Goal: Information Seeking & Learning: Find specific fact

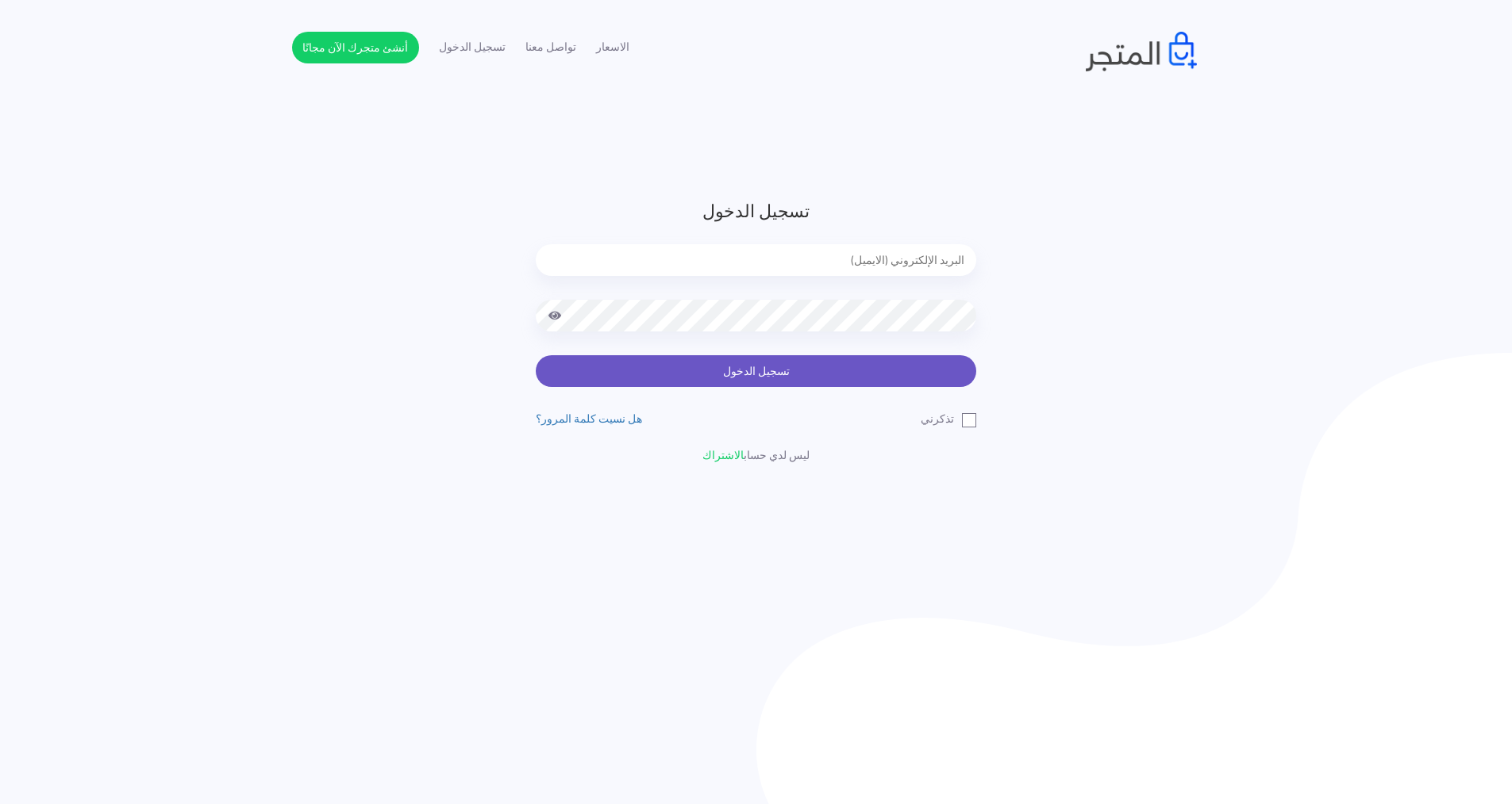
type input "[EMAIL_ADDRESS][DOMAIN_NAME]"
drag, startPoint x: 914, startPoint y: 367, endPoint x: 937, endPoint y: 373, distance: 23.8
click at [915, 367] on button "تسجيل الدخول" at bounding box center [756, 371] width 440 height 32
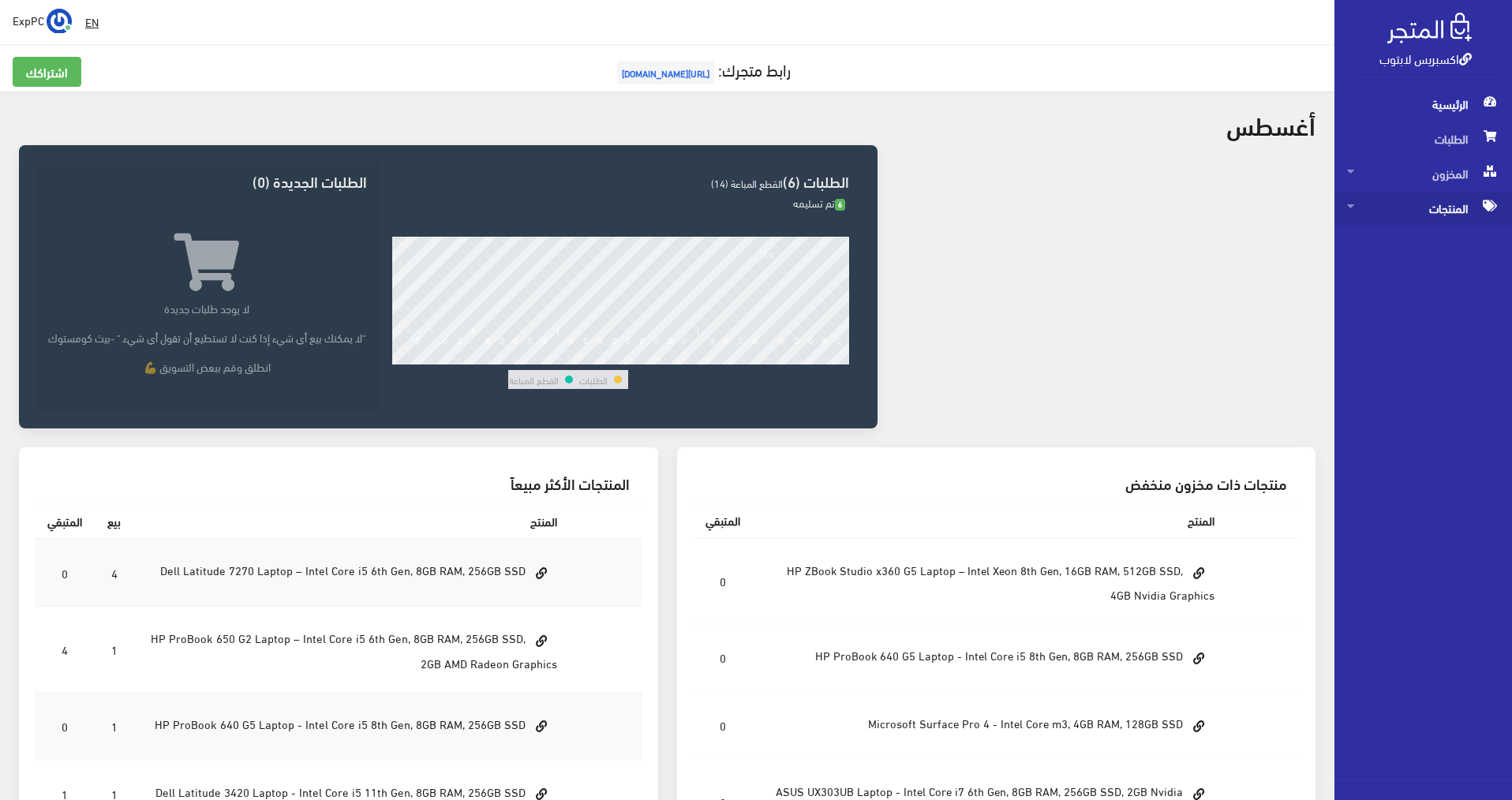
drag, startPoint x: 1417, startPoint y: 203, endPoint x: 1419, endPoint y: 217, distance: 14.1
click at [1417, 204] on span "المنتجات" at bounding box center [1423, 208] width 152 height 35
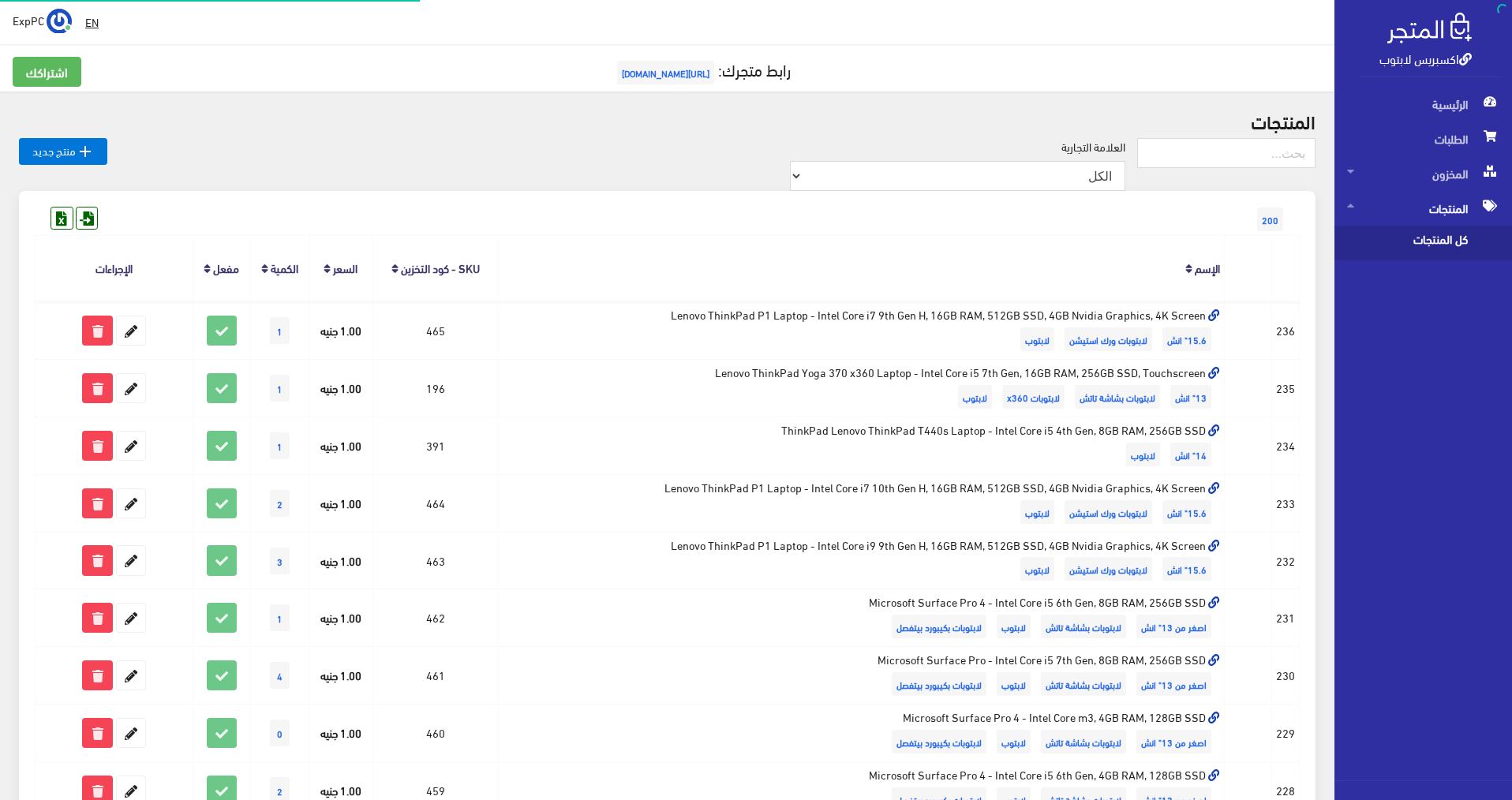
click at [1409, 245] on span "كل المنتجات" at bounding box center [1407, 244] width 120 height 35
drag, startPoint x: 1227, startPoint y: 153, endPoint x: 1217, endPoint y: 166, distance: 16.4
click at [1227, 153] on input "text" at bounding box center [1226, 153] width 178 height 30
type input "5410"
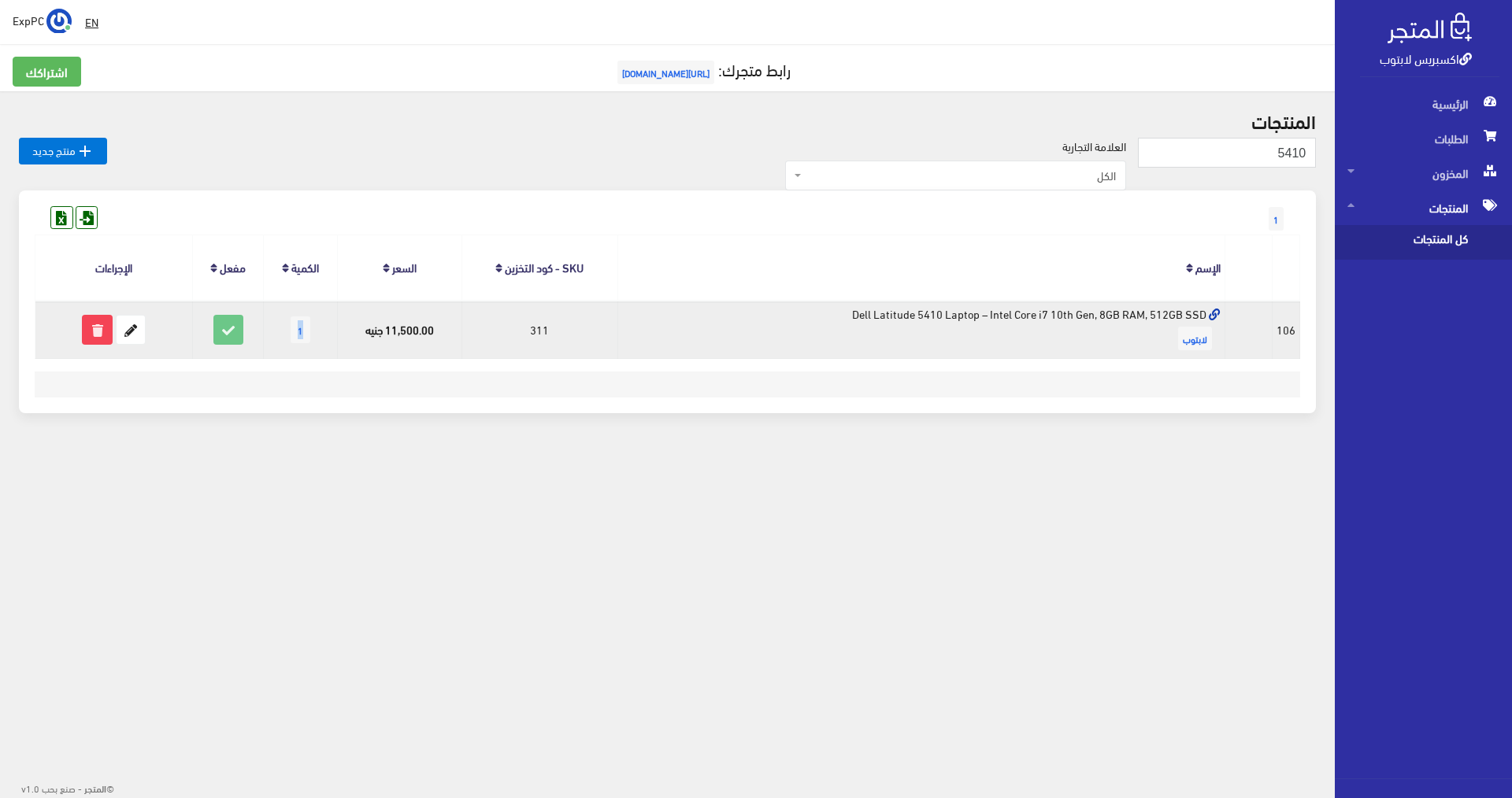
drag, startPoint x: 303, startPoint y: 329, endPoint x: 280, endPoint y: 333, distance: 23.3
click at [280, 333] on td "1" at bounding box center [301, 329] width 73 height 58
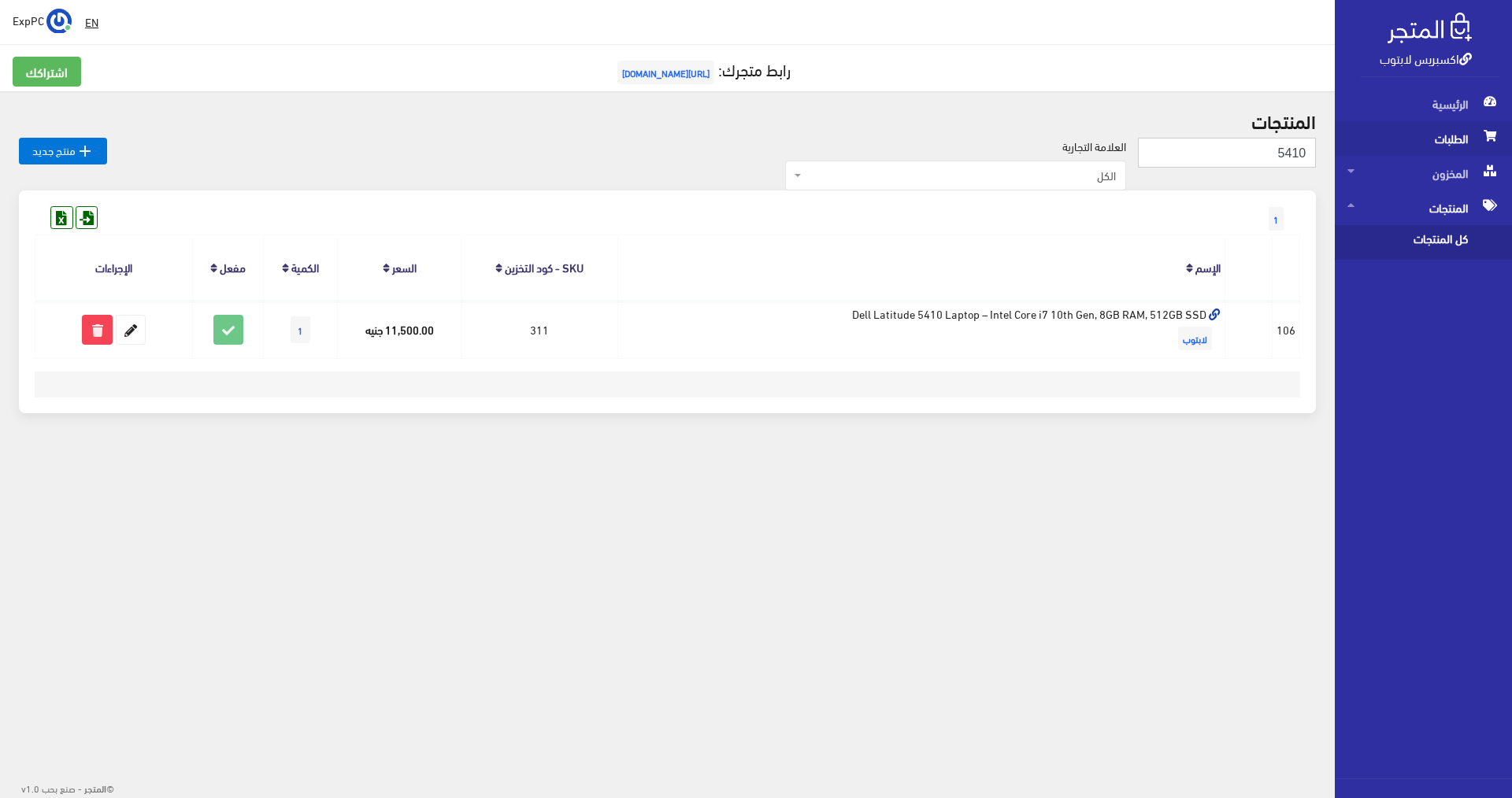
drag, startPoint x: 1271, startPoint y: 151, endPoint x: 1392, endPoint y: 151, distance: 121.0
click at [1392, 151] on div "اكسبريس لابتوب الرئيسية الطلبات المخزون EN" at bounding box center [756, 251] width 1512 height 501
type input "5310."
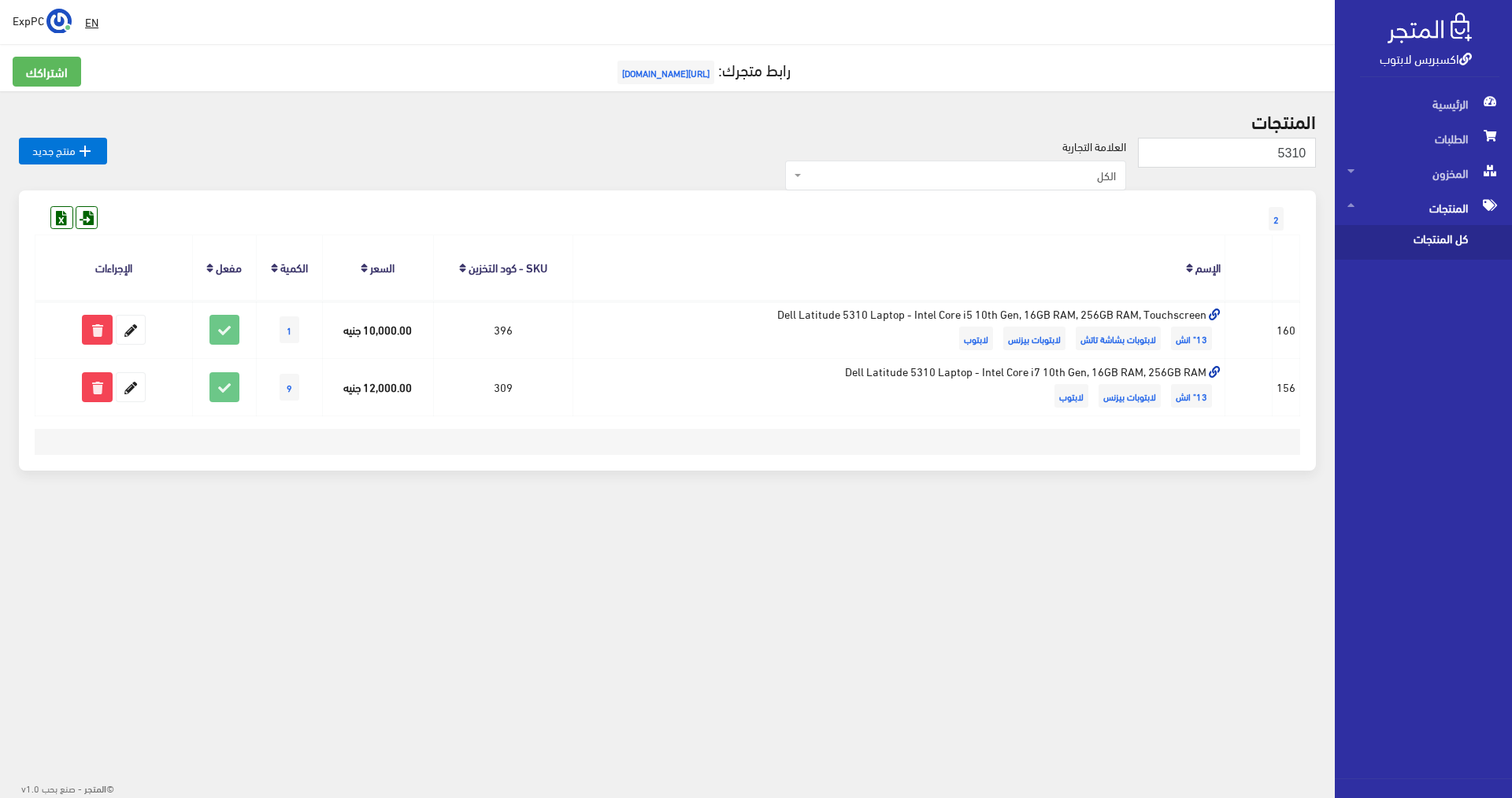
click at [716, 11] on div "EN ExpPC اشتراكي" at bounding box center [668, 22] width 1310 height 29
click at [711, 1] on div " EN ExpPC اشتراكي" at bounding box center [668, 22] width 1335 height 44
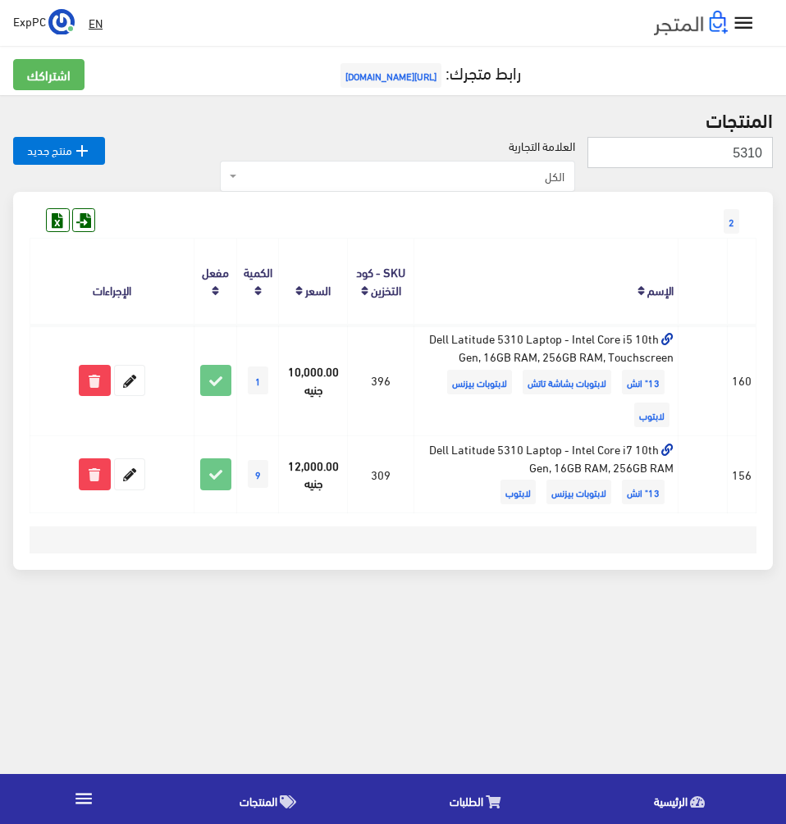
drag, startPoint x: 708, startPoint y: 151, endPoint x: 795, endPoint y: 163, distance: 87.0
click at [786, 163] on html "اكسبريس لابتوب الرئيسية الطلبات " at bounding box center [393, 412] width 786 height 824
type input "5410"
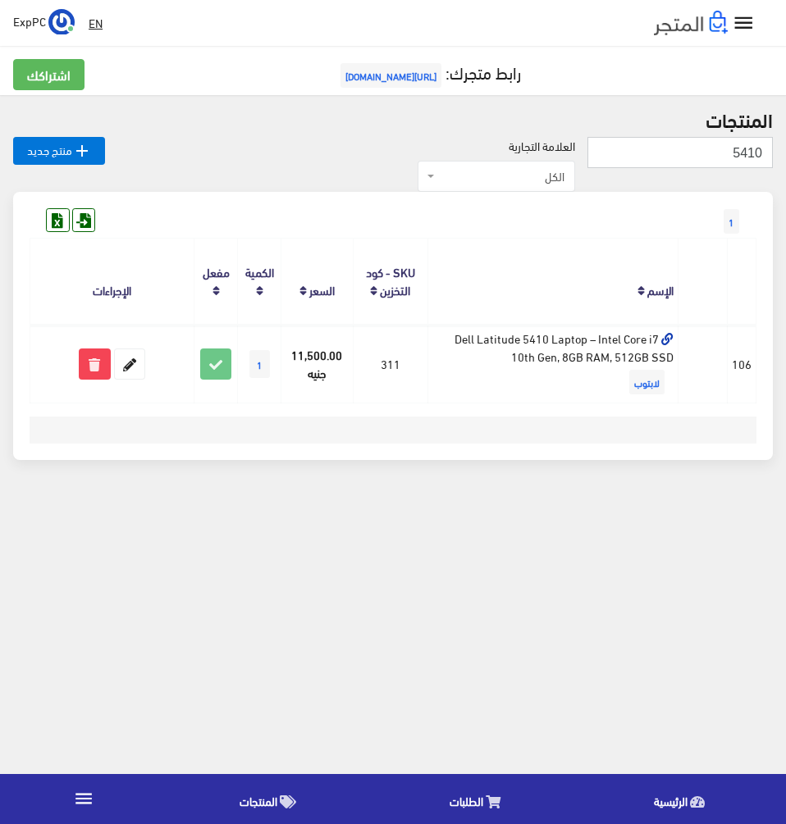
drag, startPoint x: 722, startPoint y: 151, endPoint x: 829, endPoint y: 151, distance: 107.4
click at [785, 151] on html "اكسبريس لابتوب الرئيسية الطلبات " at bounding box center [393, 412] width 786 height 824
type input "3"
type input "5310"
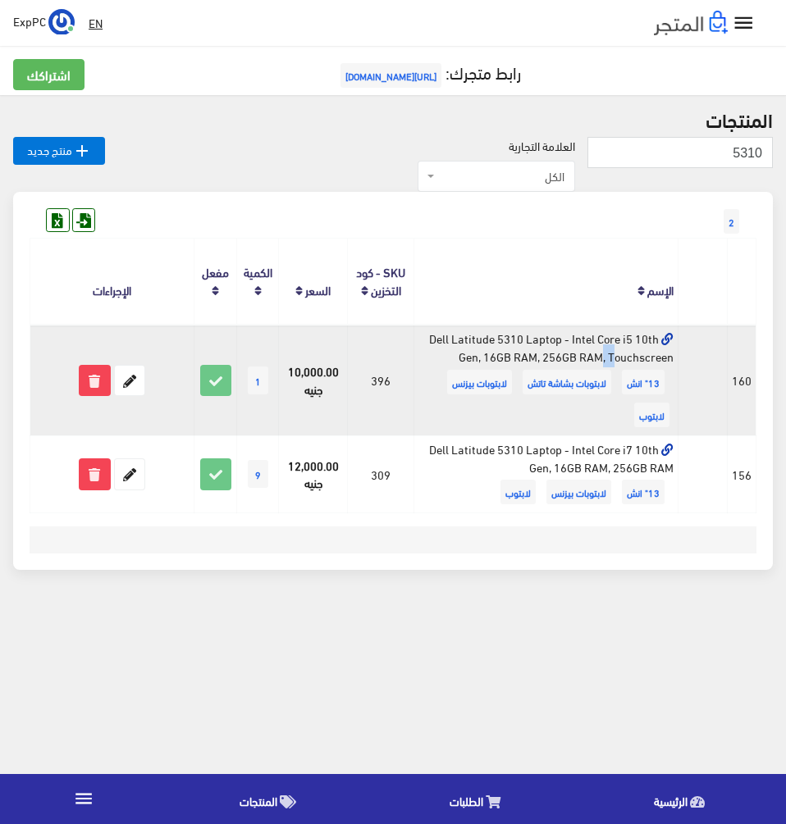
drag, startPoint x: 631, startPoint y: 336, endPoint x: 619, endPoint y: 336, distance: 12.3
click at [619, 336] on td "Dell Latitude 5310 Laptop - Intel Core i5 10th Gen, 16GB RAM, 256GB RAM, Touchs…" at bounding box center [545, 380] width 264 height 111
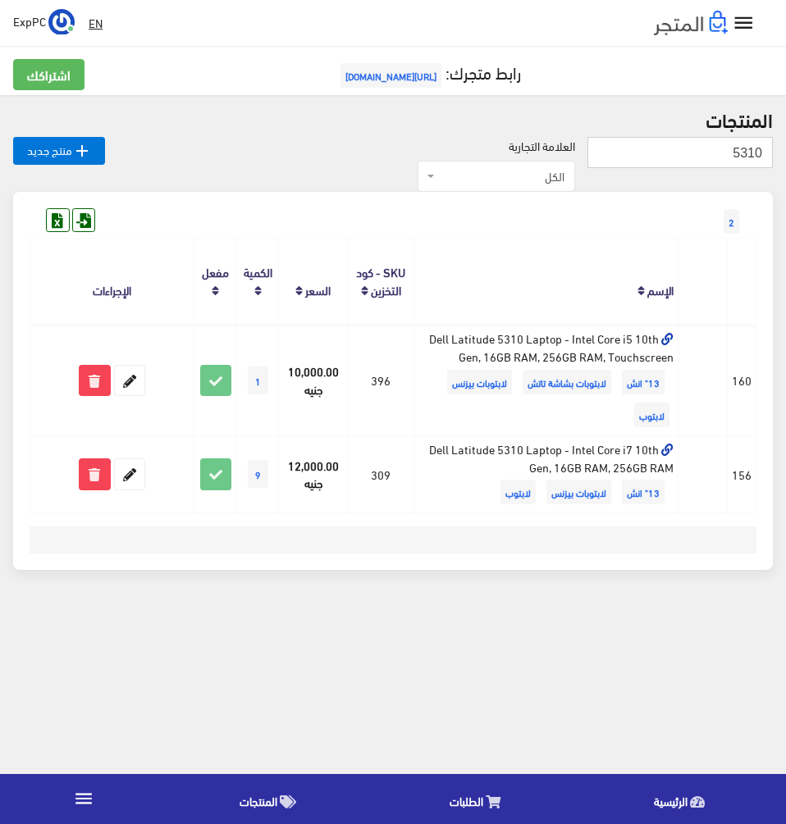
drag, startPoint x: 722, startPoint y: 139, endPoint x: 841, endPoint y: 183, distance: 127.6
click at [785, 183] on html "اكسبريس لابتوب الرئيسية الطلبات " at bounding box center [393, 412] width 786 height 824
type input "7310"
